Goal: Information Seeking & Learning: Learn about a topic

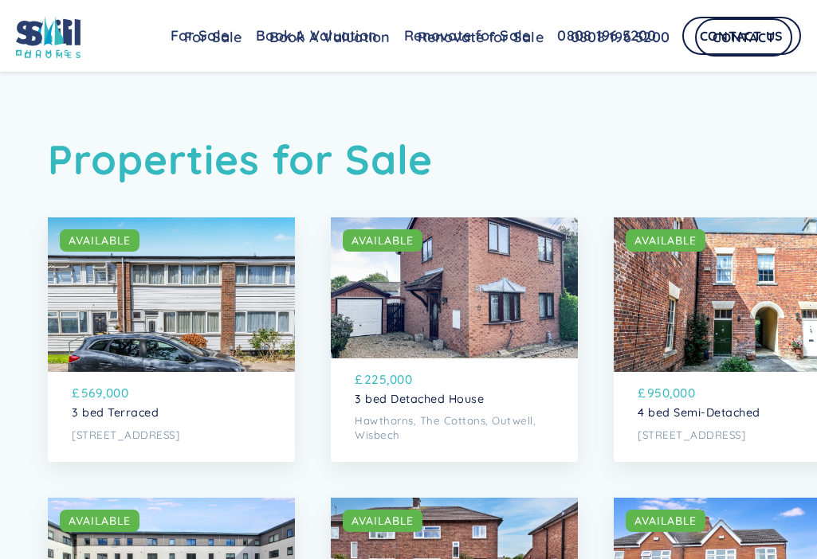
scroll to position [5657, 0]
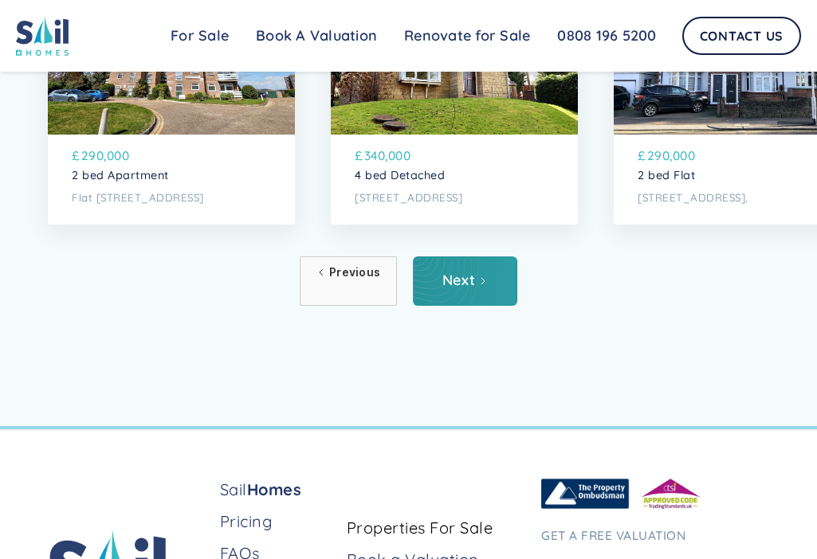
click at [478, 306] on link "Next" at bounding box center [465, 281] width 104 height 49
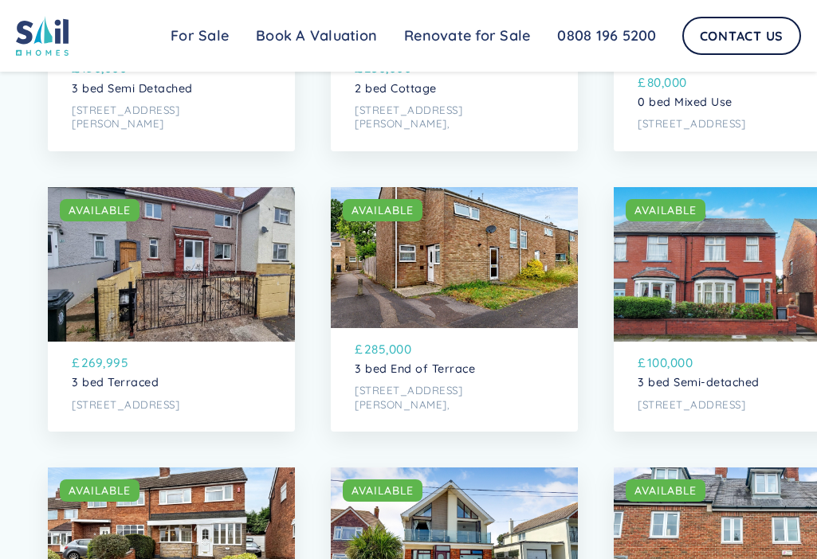
scroll to position [1753, 0]
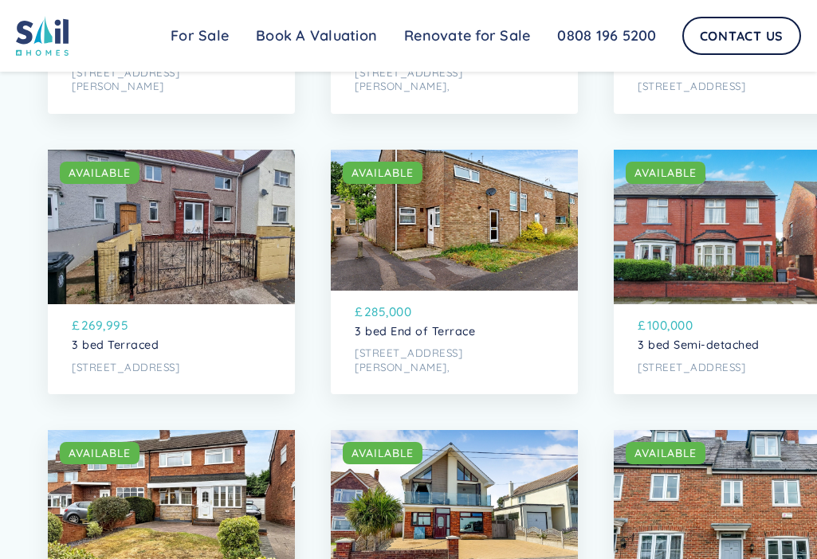
click at [697, 375] on p "[STREET_ADDRESS]" at bounding box center [736, 368] width 199 height 14
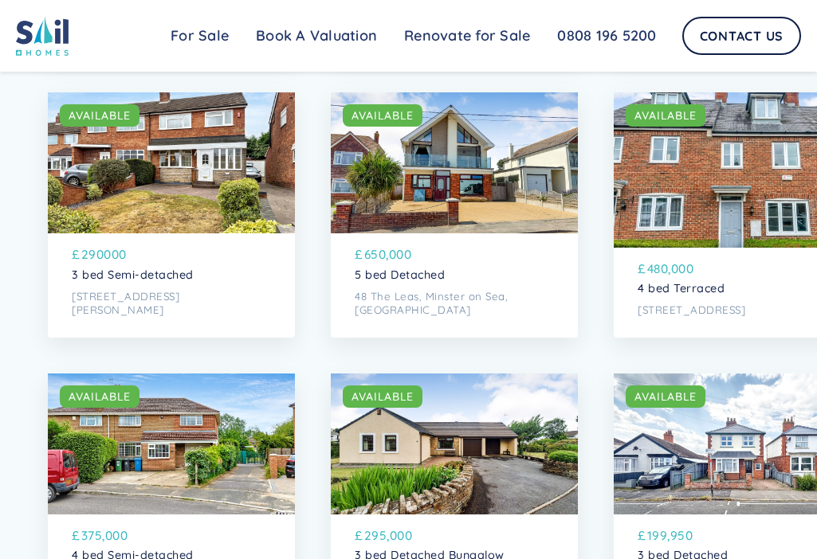
scroll to position [2151, 0]
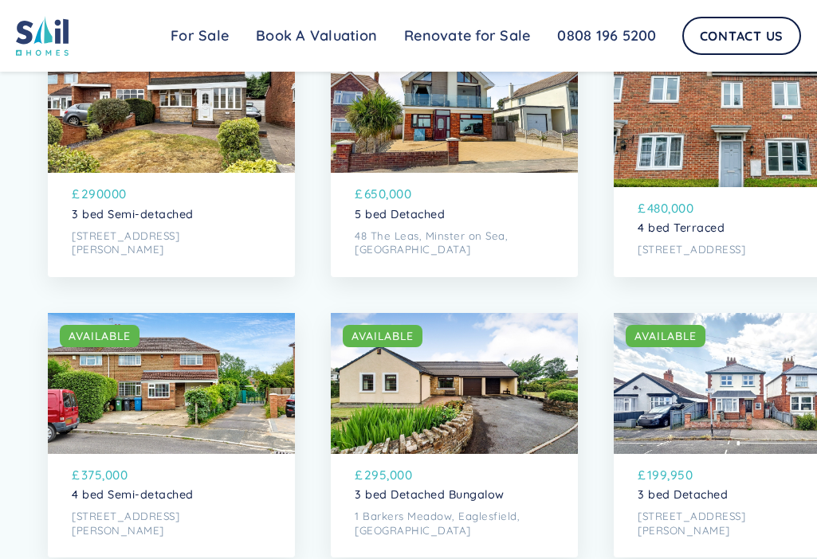
click at [433, 257] on p "48 The Leas, Minster on Sea, [GEOGRAPHIC_DATA]" at bounding box center [454, 243] width 199 height 28
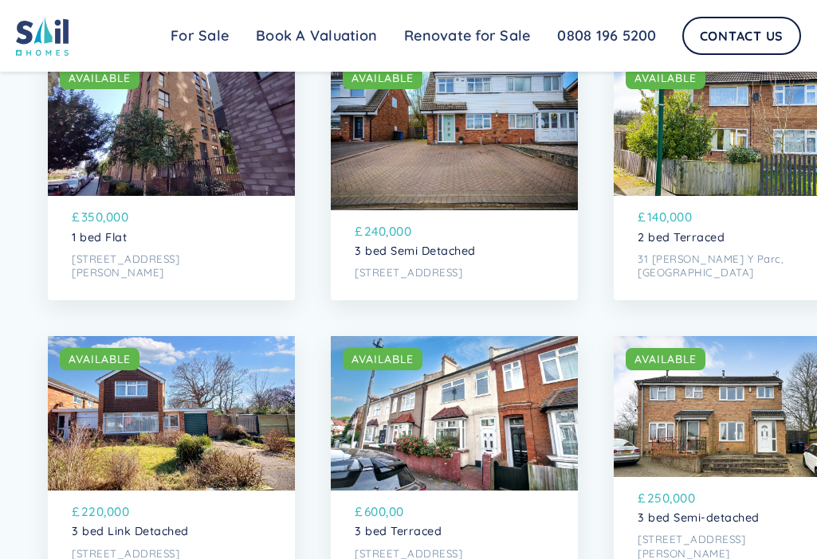
scroll to position [3267, 0]
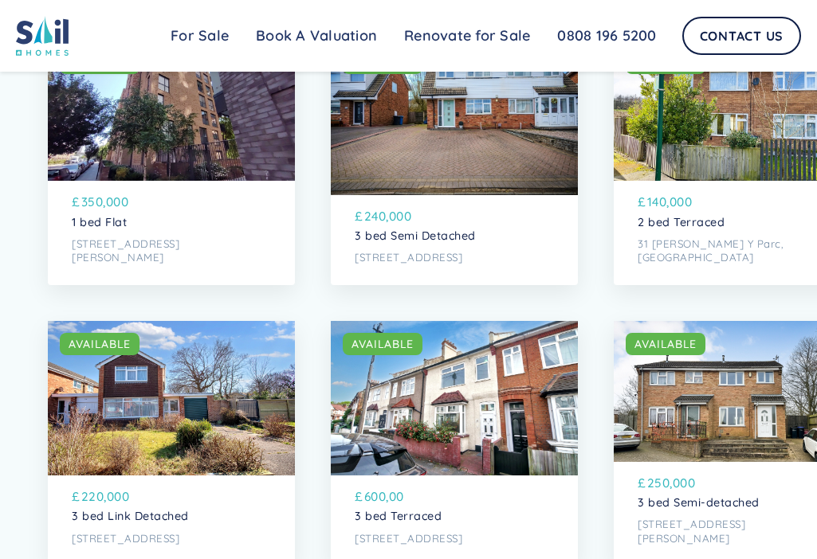
click at [466, 265] on p "[STREET_ADDRESS]" at bounding box center [454, 258] width 199 height 14
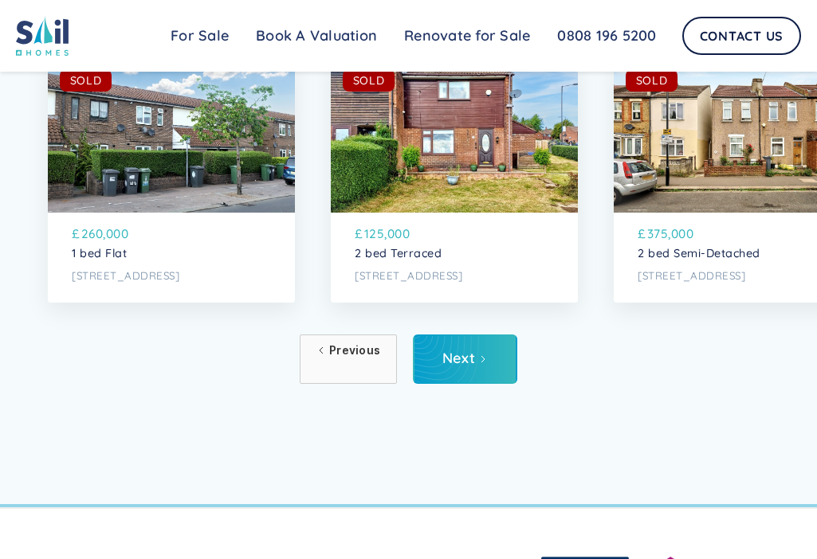
scroll to position [5657, 0]
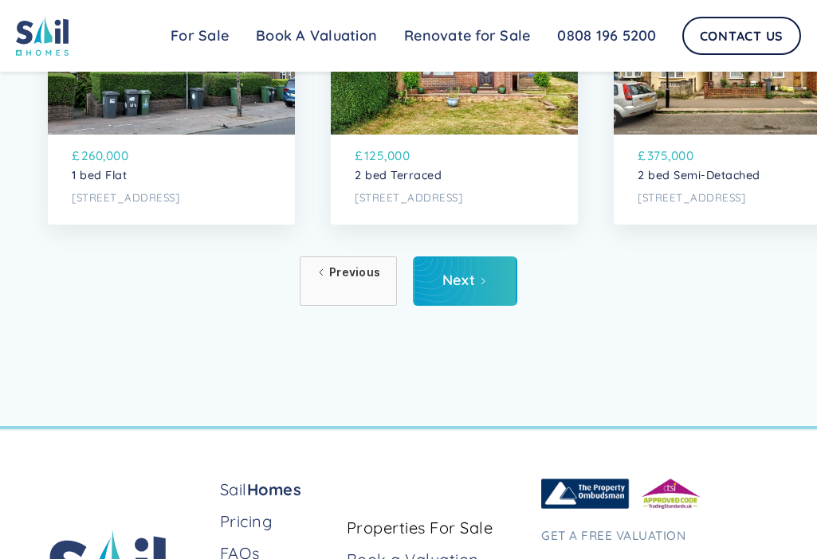
click at [475, 306] on link "Next" at bounding box center [465, 281] width 104 height 49
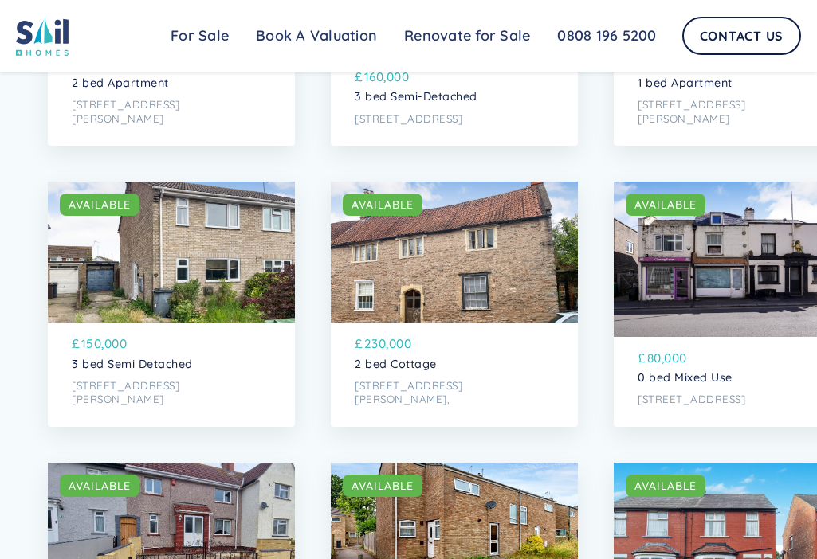
scroll to position [1514, 0]
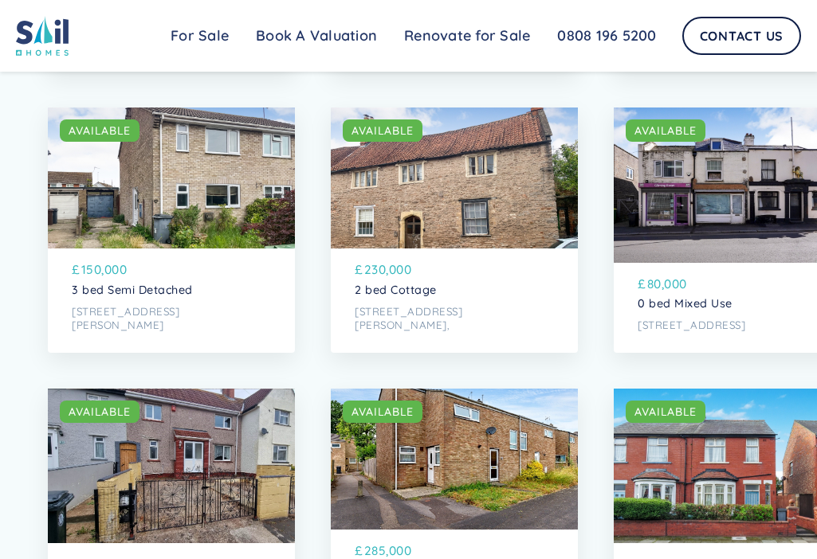
click at [180, 297] on p "3 bed Semi Detached" at bounding box center [171, 291] width 199 height 14
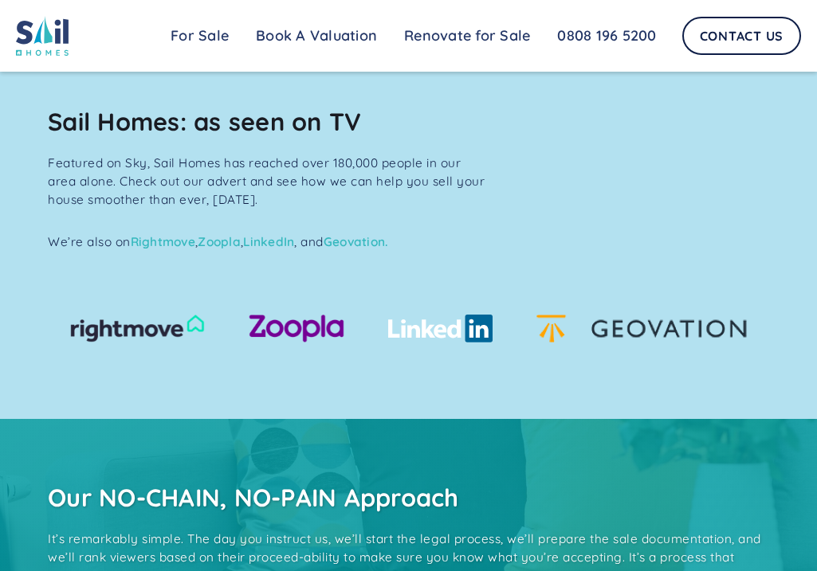
scroll to position [1514, 0]
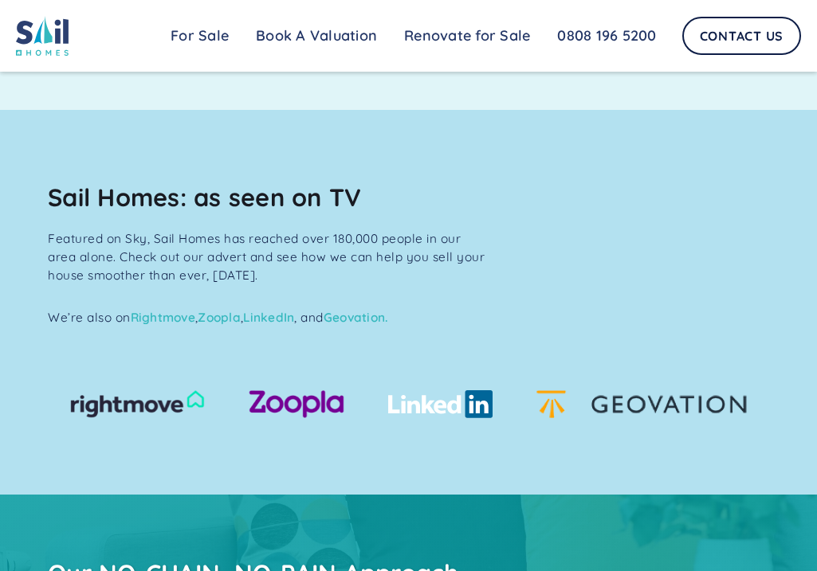
click at [153, 418] on img at bounding box center [137, 404] width 135 height 28
